Goal: Entertainment & Leisure: Consume media (video, audio)

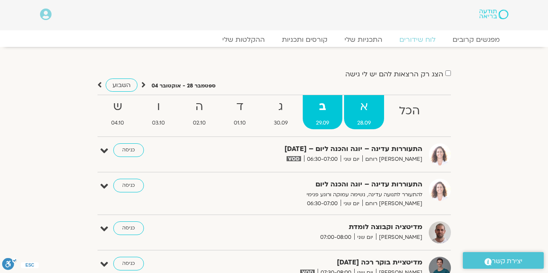
click at [366, 112] on strong "א" at bounding box center [364, 106] width 40 height 19
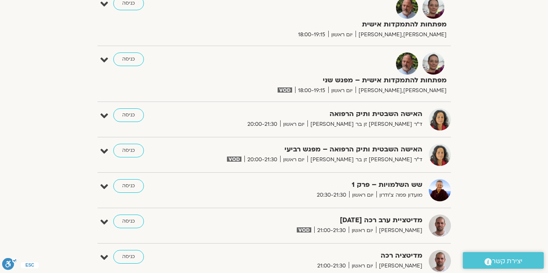
scroll to position [630, 0]
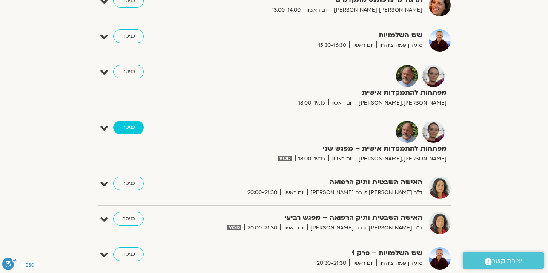
click at [130, 129] on link "כניסה" at bounding box center [128, 128] width 31 height 14
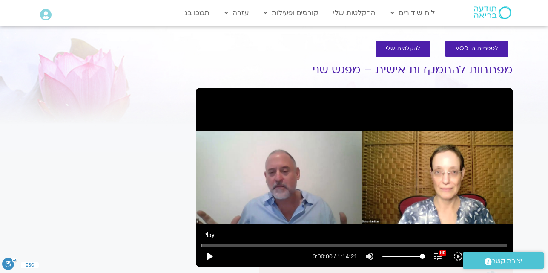
click at [208, 257] on button "play_arrow" at bounding box center [209, 256] width 20 height 20
click at [208, 257] on button "pause" at bounding box center [209, 256] width 20 height 20
click at [211, 257] on button "play_arrow" at bounding box center [209, 256] width 20 height 20
type input "5.479946"
click at [203, 247] on input "Seek" at bounding box center [353, 244] width 305 height 5
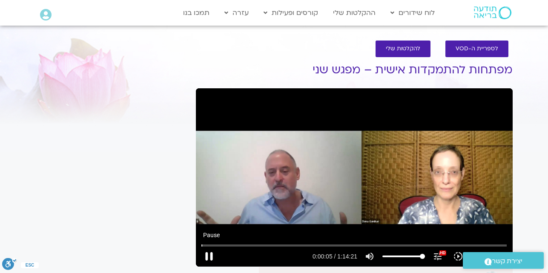
click at [206, 257] on button "pause" at bounding box center [209, 256] width 20 height 20
type input "5.552709"
